Goal: Information Seeking & Learning: Understand process/instructions

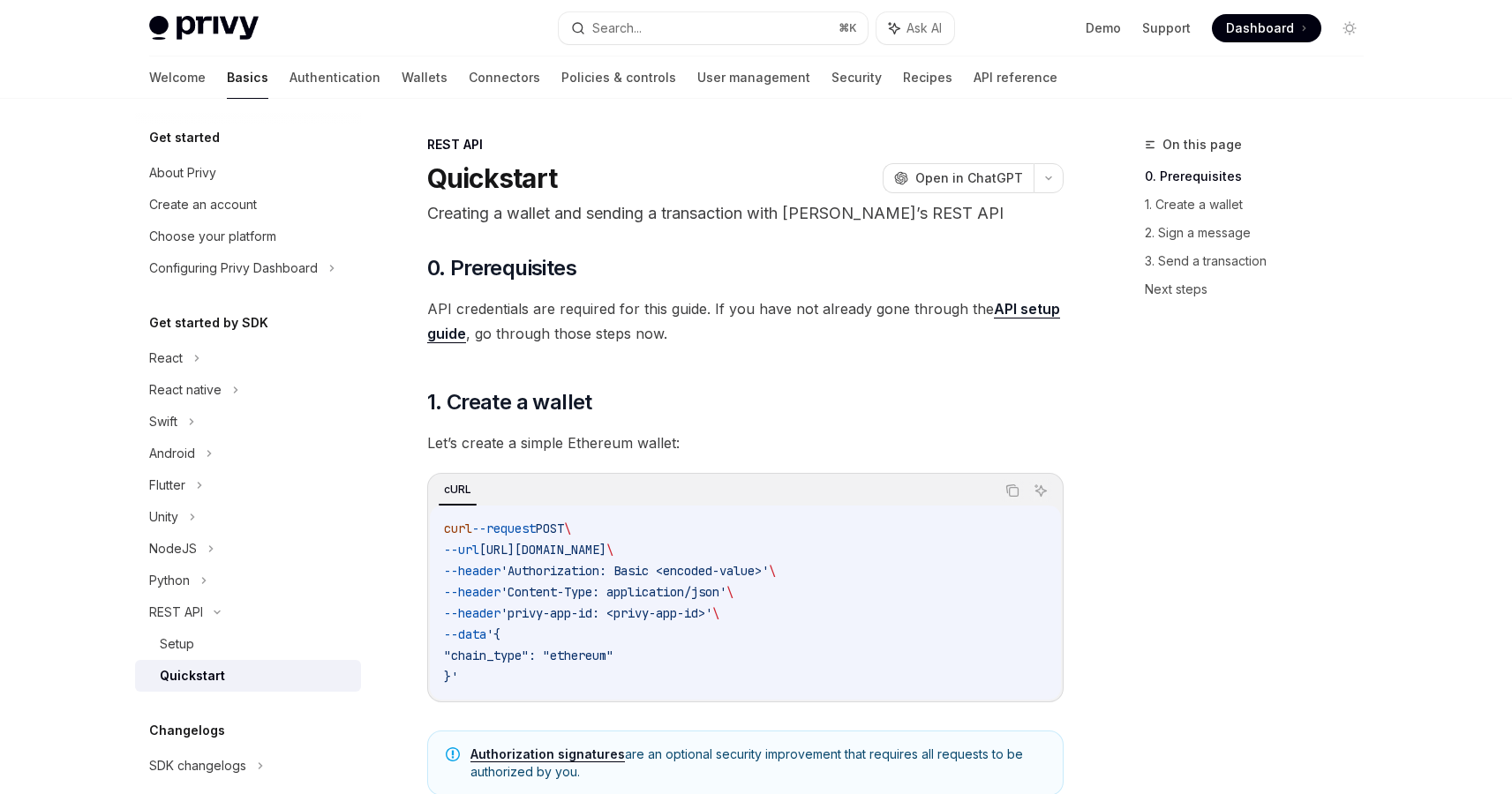
scroll to position [198, 0]
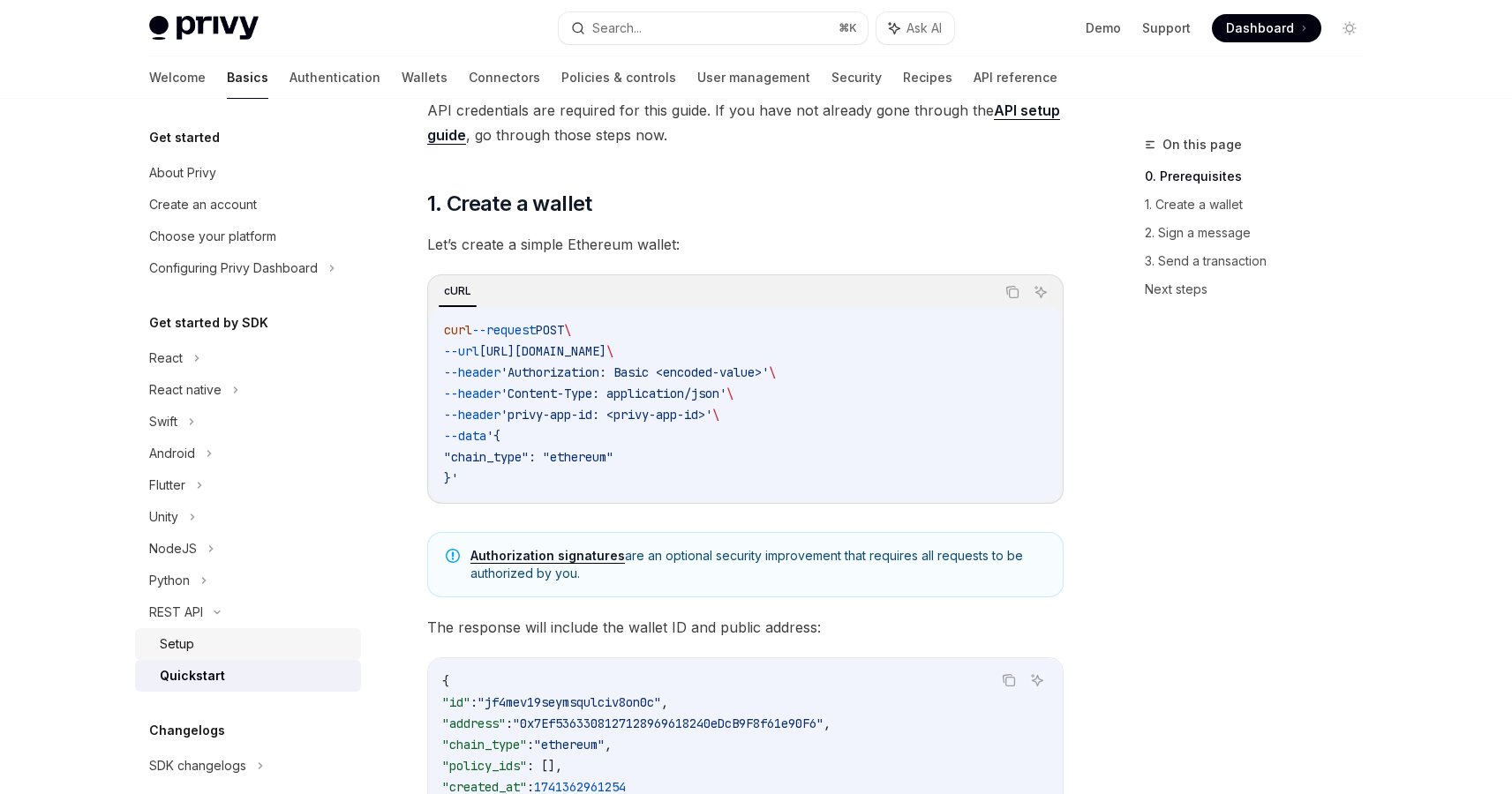
click at [217, 637] on div "Setup" at bounding box center [255, 644] width 190 height 21
click at [209, 637] on div "Setup" at bounding box center [255, 644] width 190 height 21
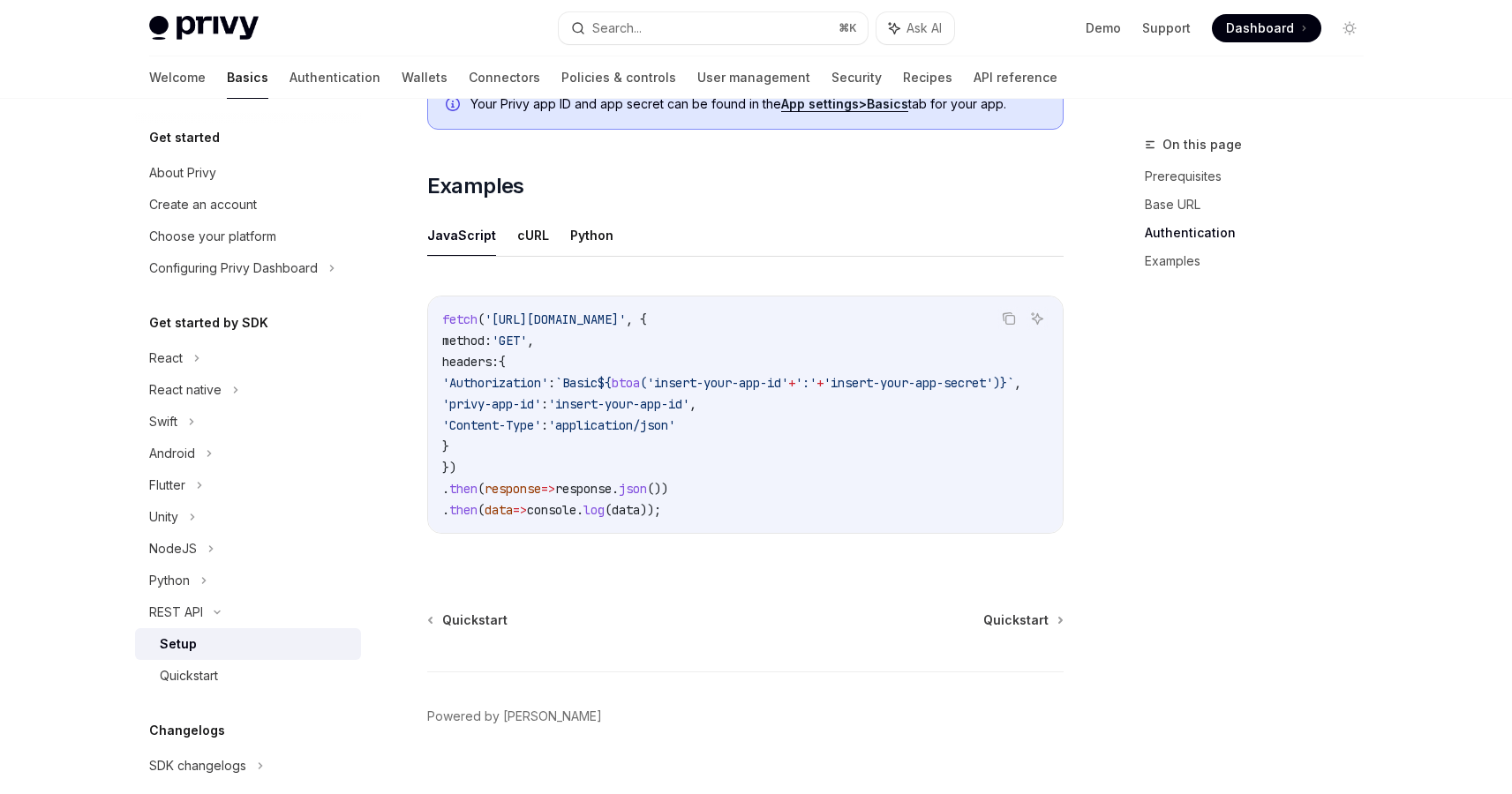
scroll to position [873, 0]
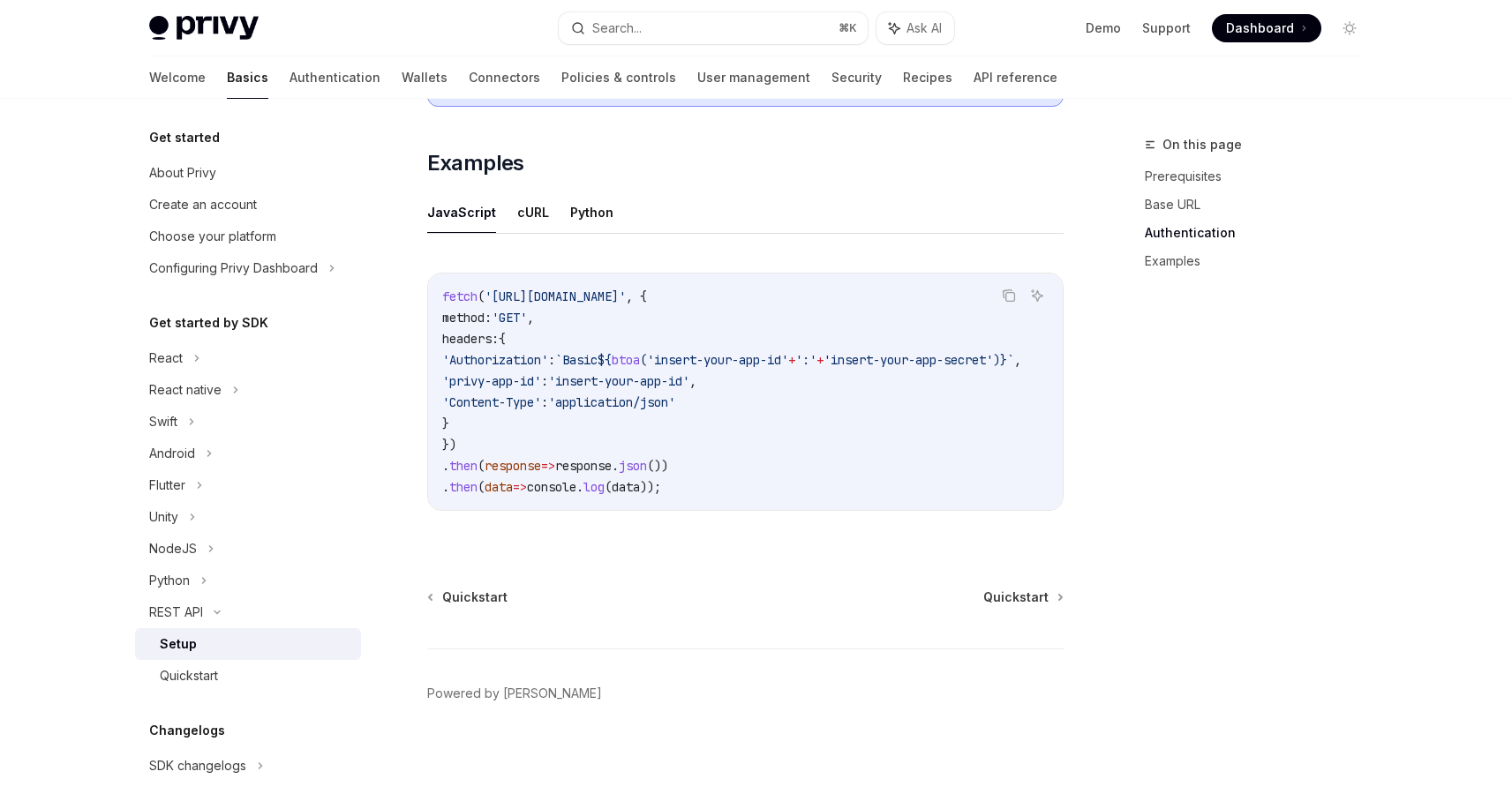
click at [608, 238] on div "JavaScript cURL Python Copy Ask AI fetch ( '[URL][DOMAIN_NAME]' , { method: 'GE…" at bounding box center [745, 364] width 636 height 347
click at [537, 220] on button "cURL" at bounding box center [533, 212] width 32 height 41
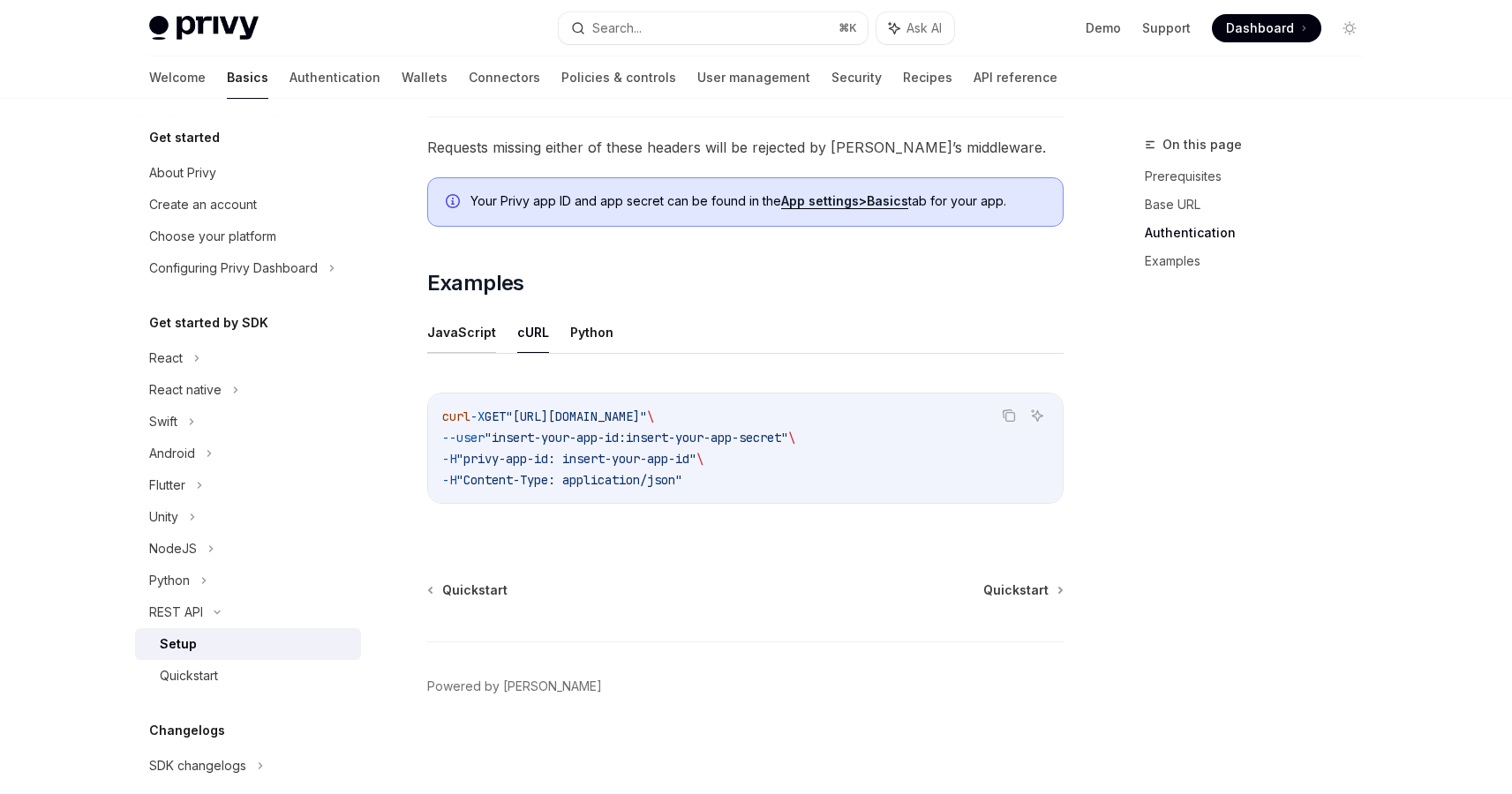
click at [459, 341] on button "JavaScript" at bounding box center [461, 332] width 69 height 41
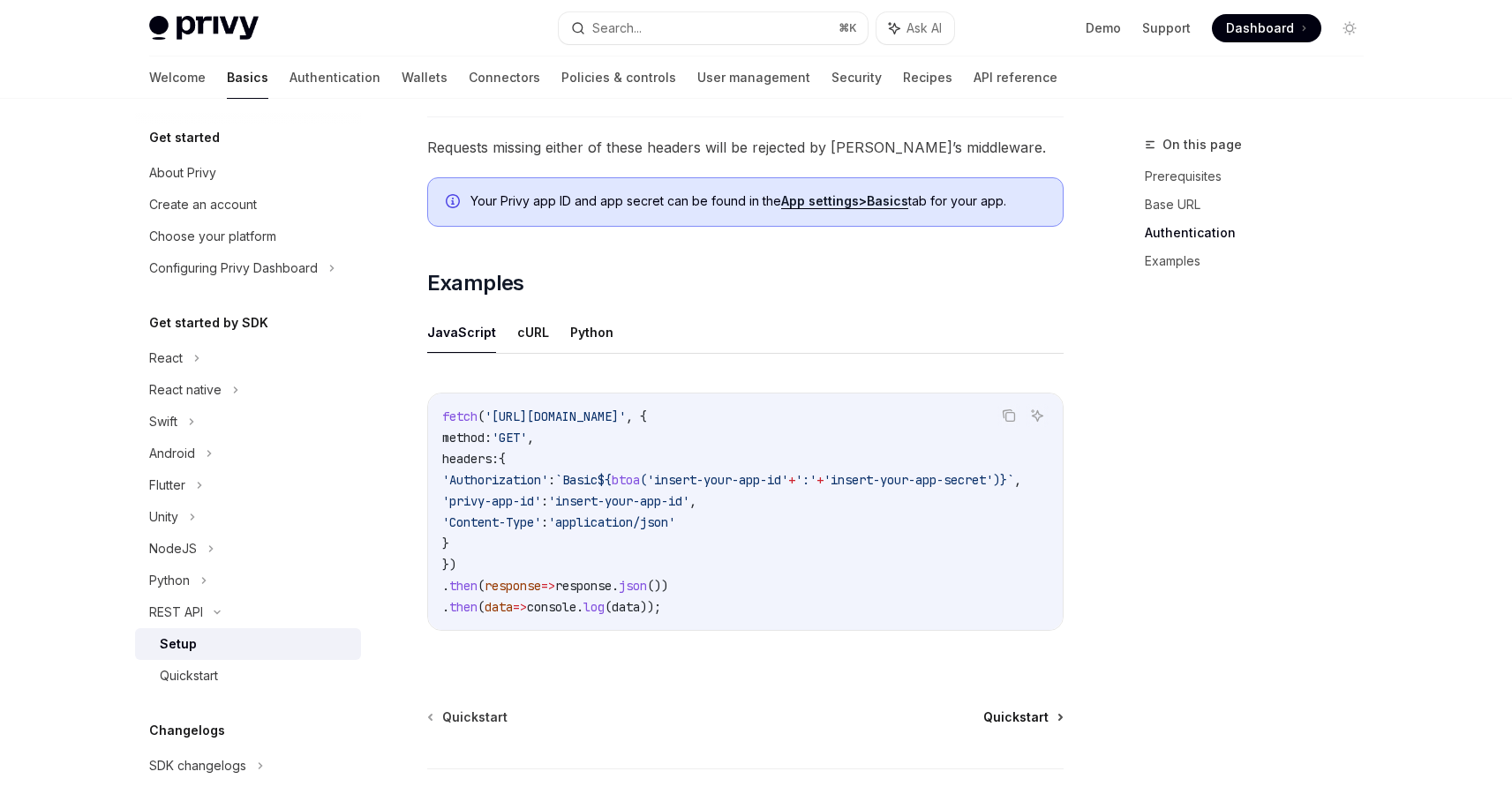
click at [1017, 726] on span "Quickstart" at bounding box center [1016, 717] width 65 height 18
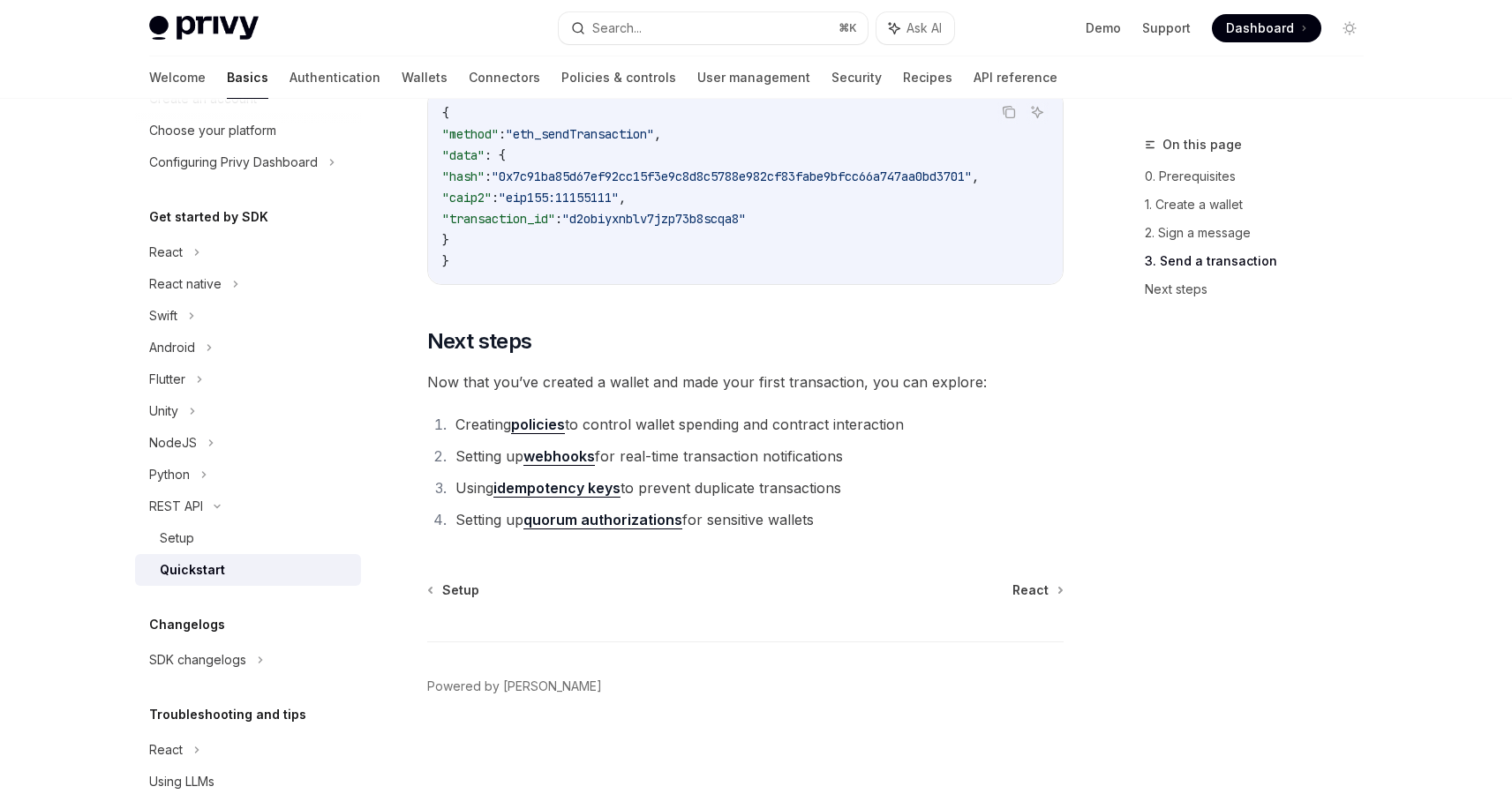
scroll to position [177, 0]
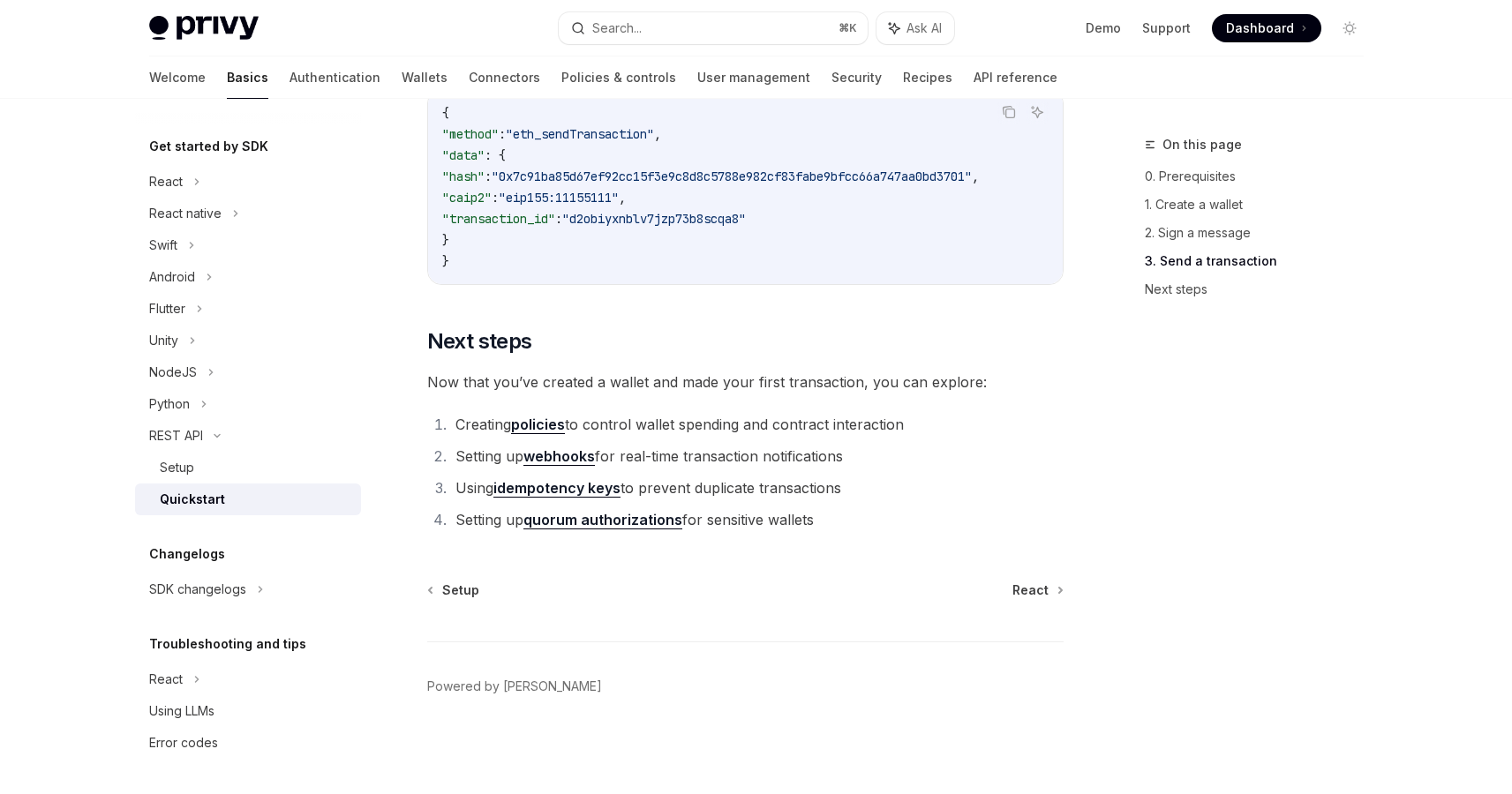
click at [206, 480] on link "Setup" at bounding box center [248, 468] width 226 height 32
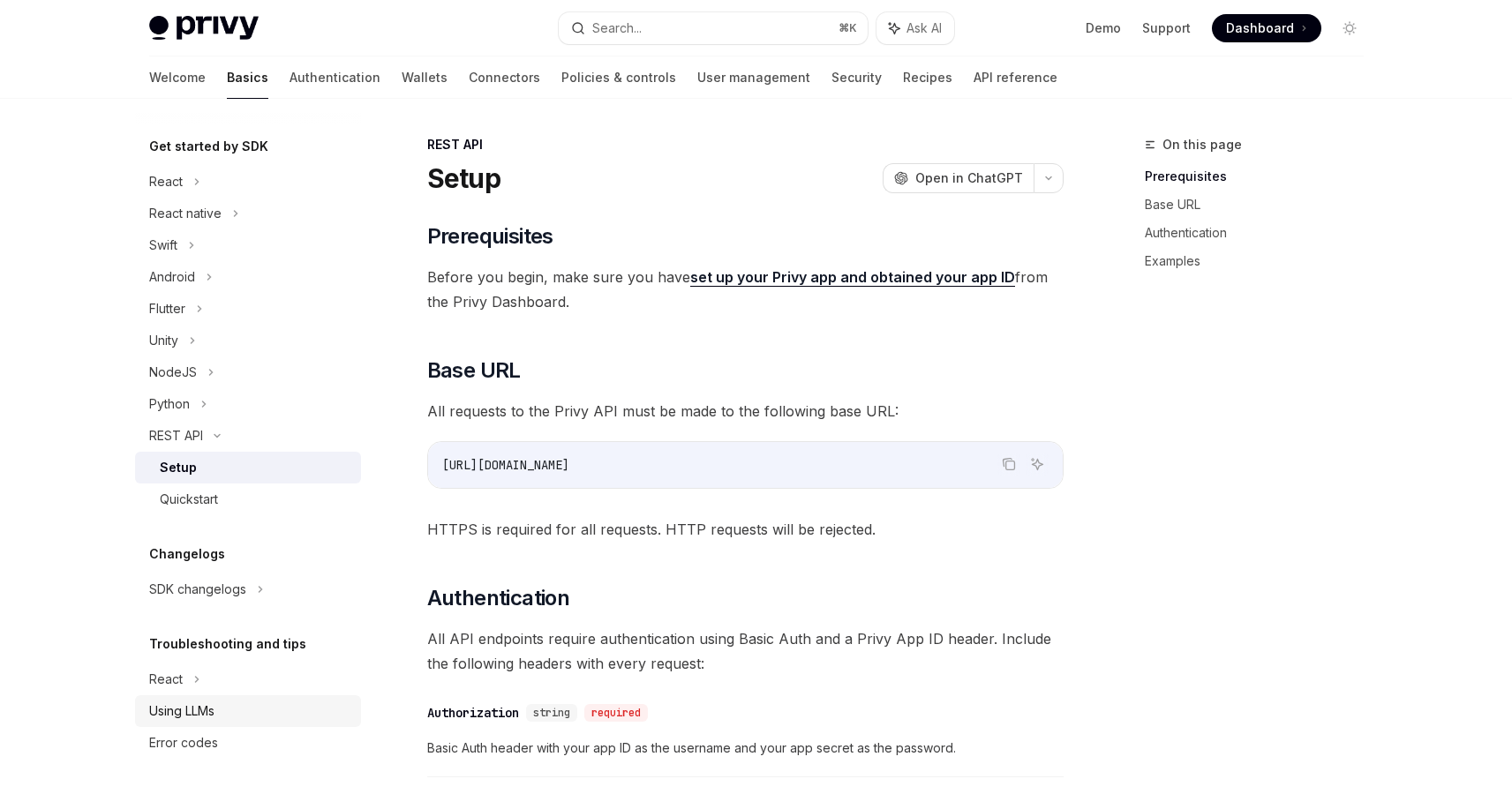
click at [220, 698] on link "Using LLMs" at bounding box center [248, 711] width 226 height 32
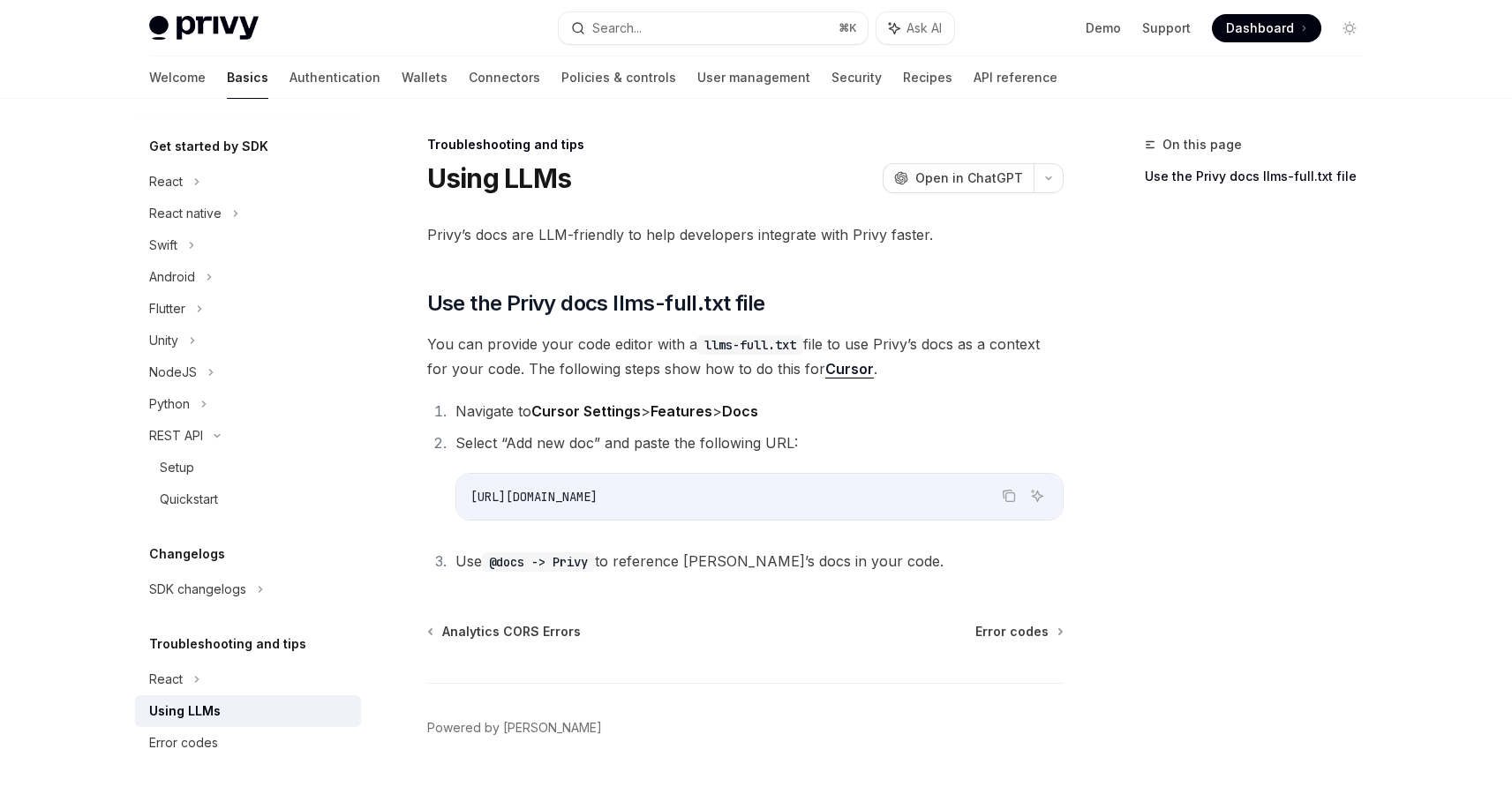
click at [850, 392] on div "Privy’s docs are LLM-friendly to help developers integrate with Privy faster. ​…" at bounding box center [745, 397] width 636 height 351
click at [1053, 182] on button "button" at bounding box center [1049, 179] width 30 height 30
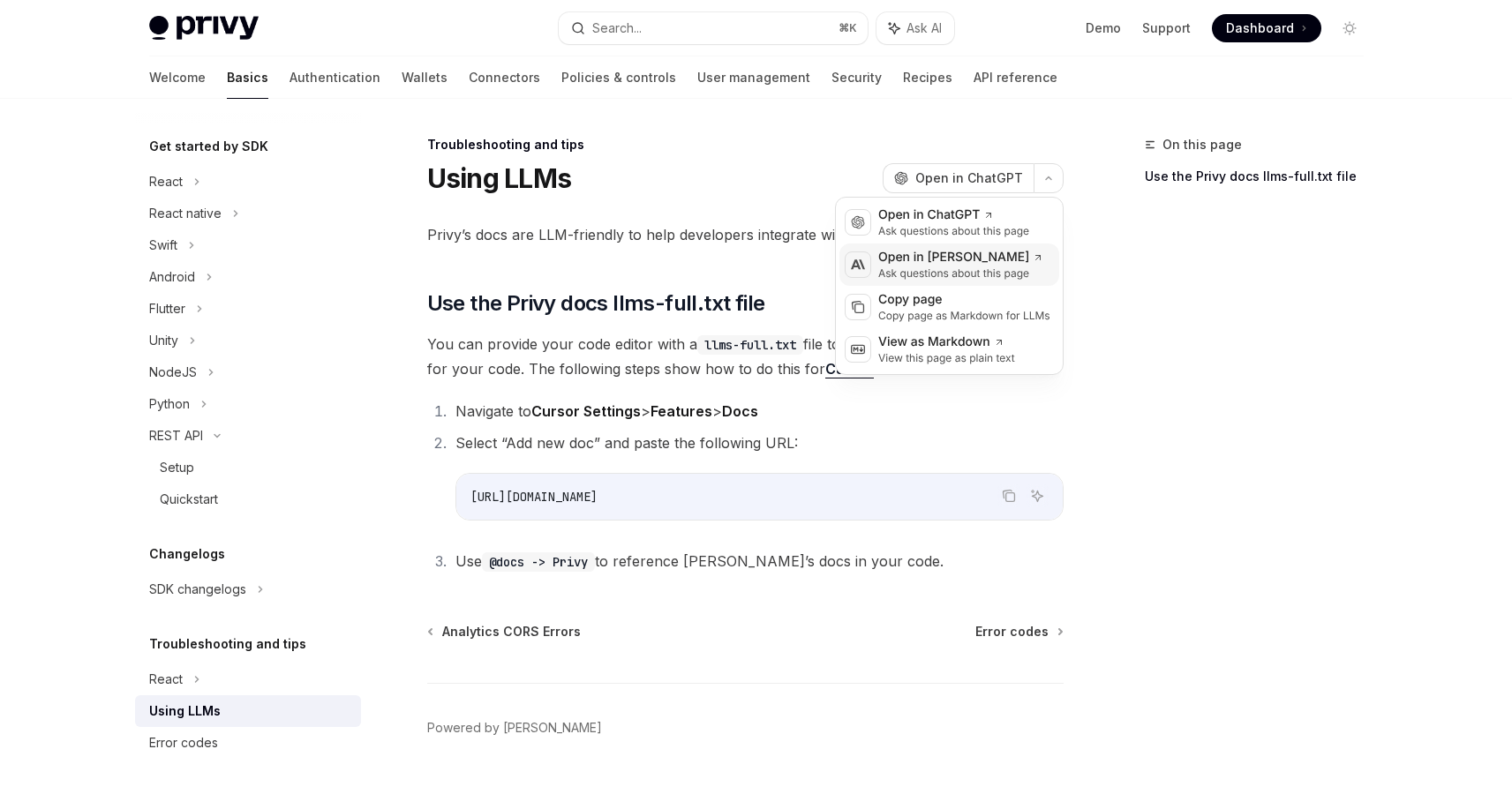
click at [913, 255] on div "Open in [PERSON_NAME]" at bounding box center [961, 258] width 165 height 18
type textarea "*"
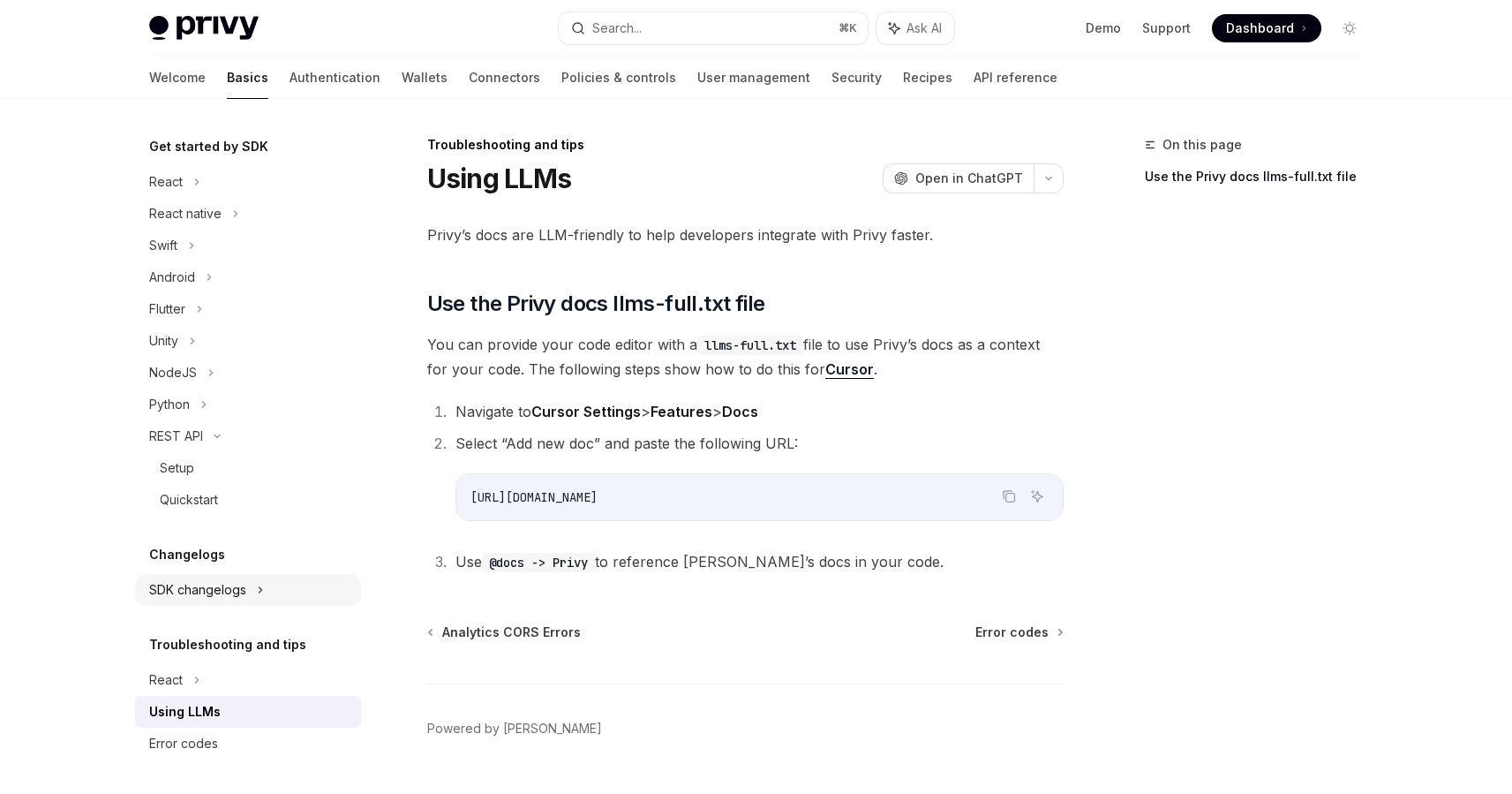
scroll to position [178, 0]
click at [989, 258] on div "Privy’s docs are LLM-friendly to help developers integrate with Privy faster. ​…" at bounding box center [745, 398] width 636 height 351
click at [1044, 186] on button "button" at bounding box center [1049, 179] width 30 height 30
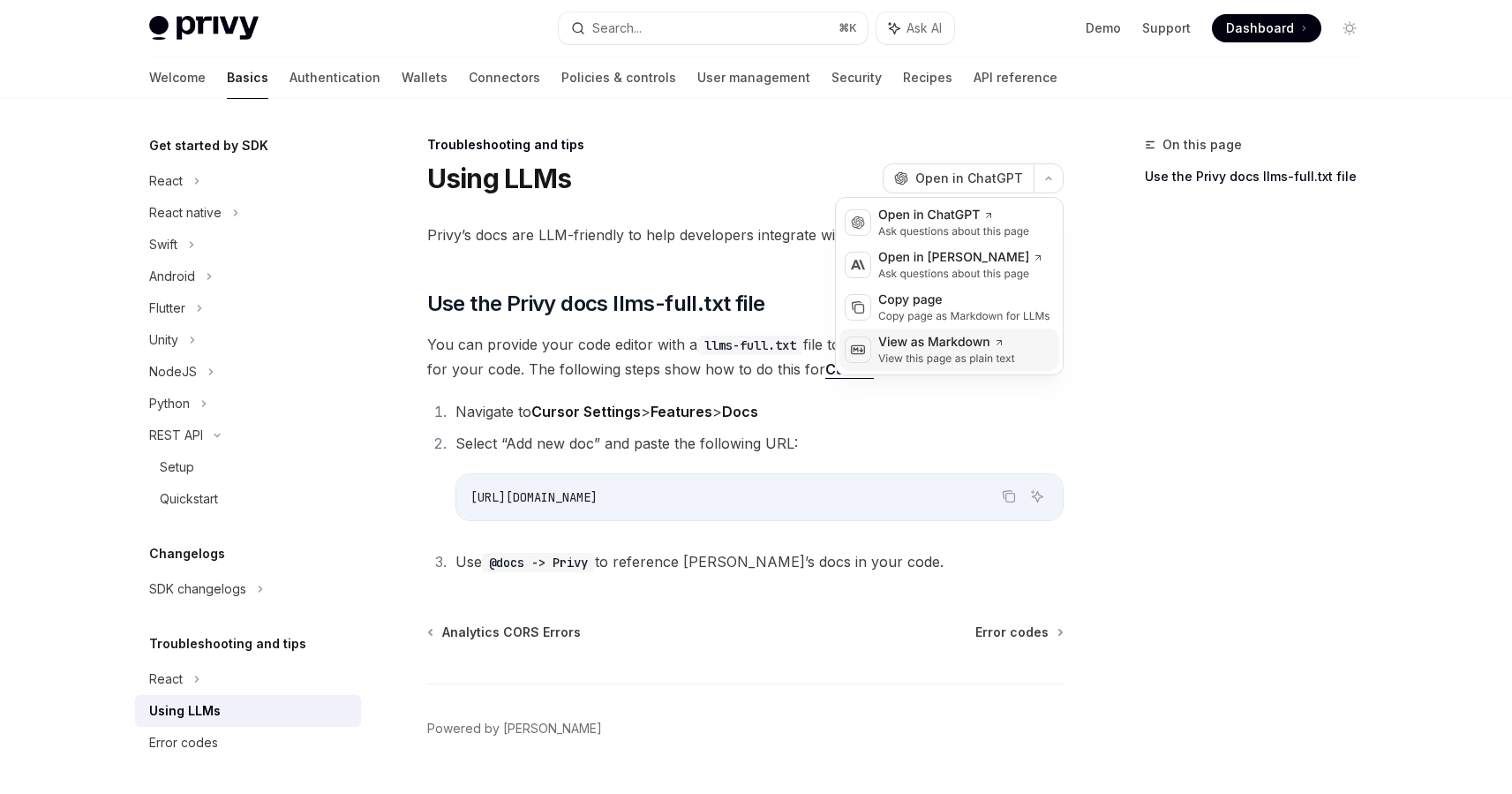
click at [968, 343] on div "View as Markdown" at bounding box center [946, 342] width 137 height 18
